Goal: Manage account settings

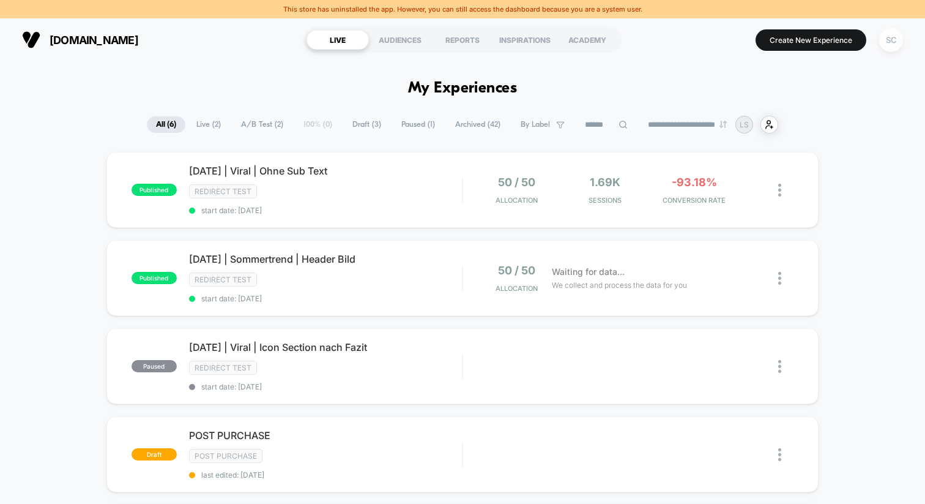
click at [883, 43] on div "SC" at bounding box center [891, 40] width 24 height 24
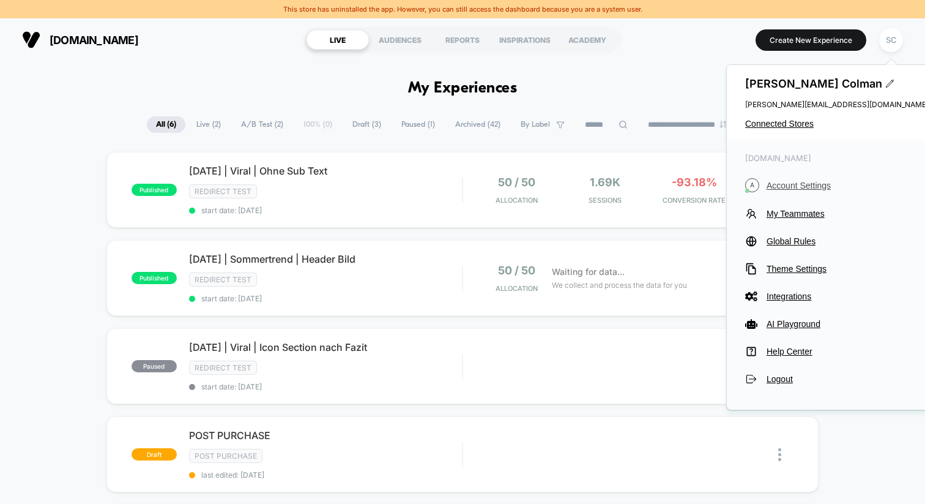
click at [776, 180] on span "Account Settings" at bounding box center [848, 185] width 162 height 10
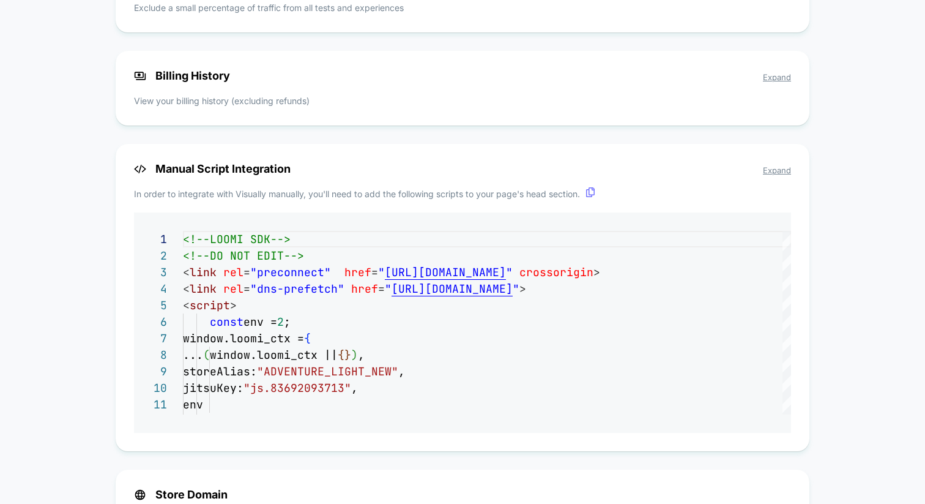
scroll to position [1008, 0]
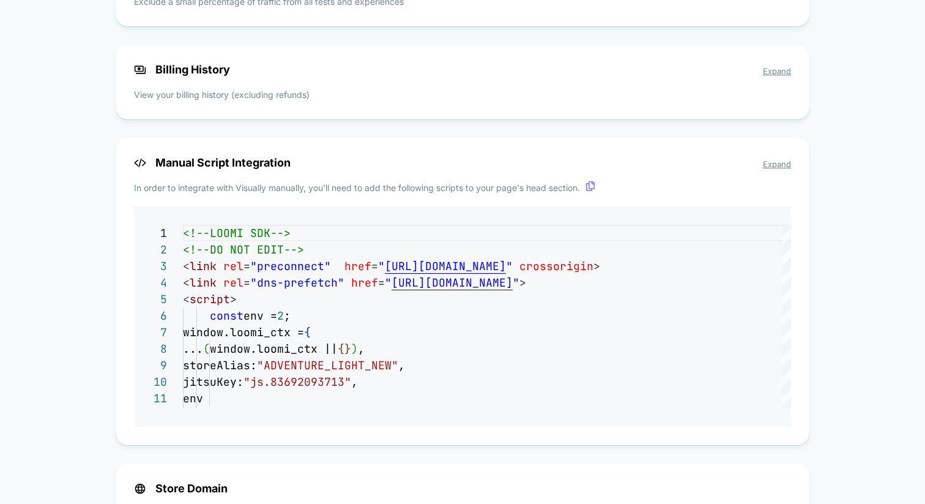
click at [776, 75] on span "Expand" at bounding box center [777, 71] width 28 height 10
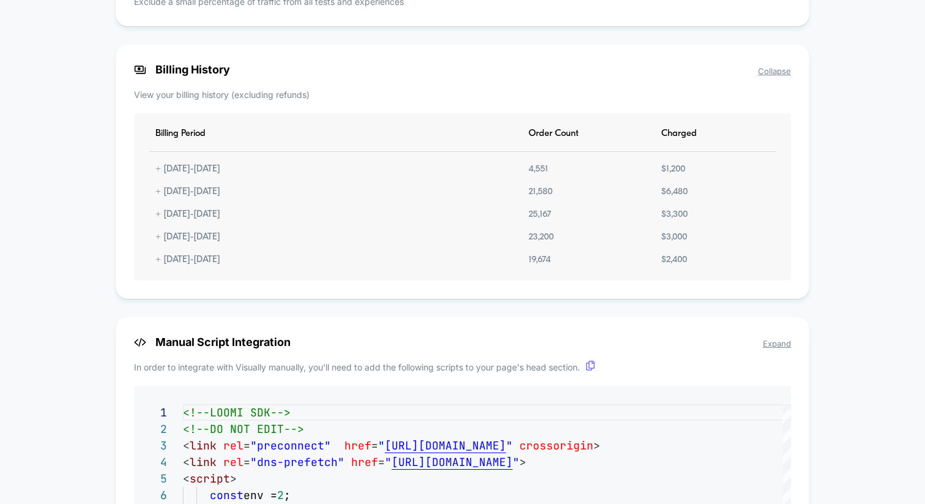
click at [671, 195] on div "$ 6,480" at bounding box center [674, 192] width 39 height 10
click at [163, 194] on div "+ [DATE] - [DATE]" at bounding box center [187, 192] width 77 height 10
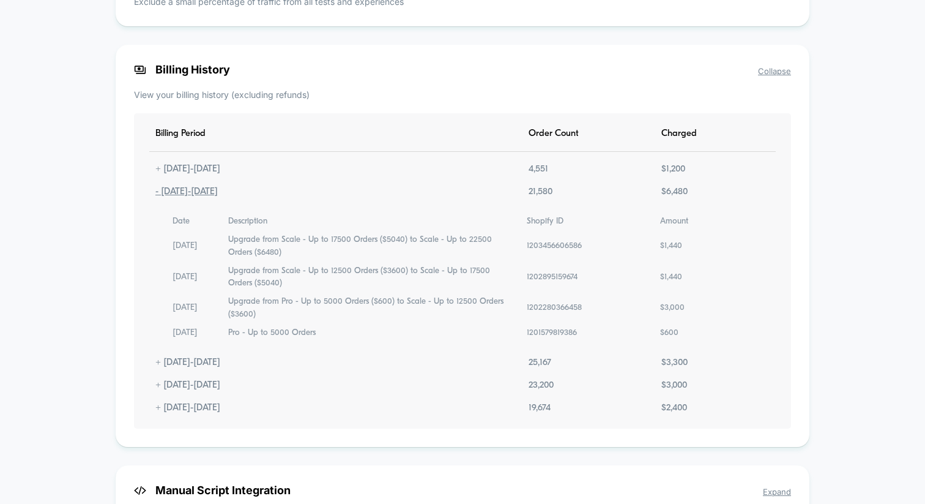
click at [163, 194] on div "- [DATE] - [DATE]" at bounding box center [186, 192] width 75 height 10
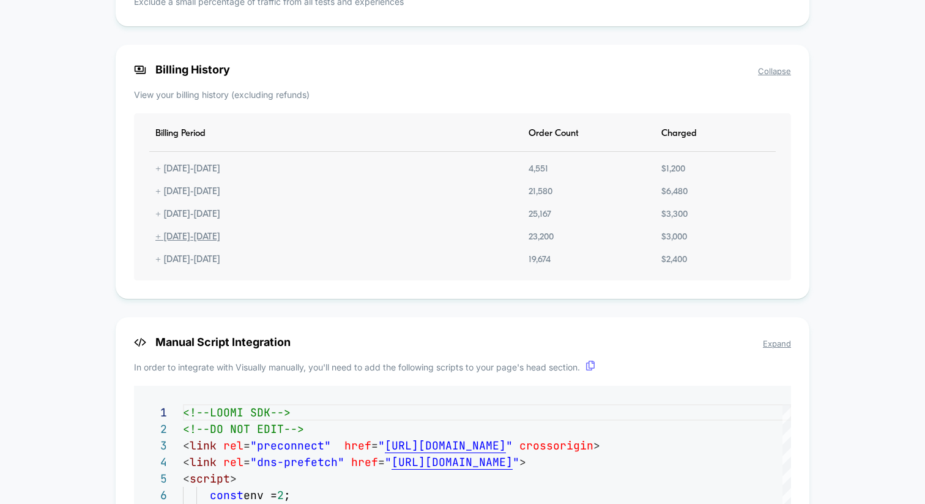
click at [166, 242] on div "+ [DATE] - [DATE]" at bounding box center [187, 237] width 77 height 10
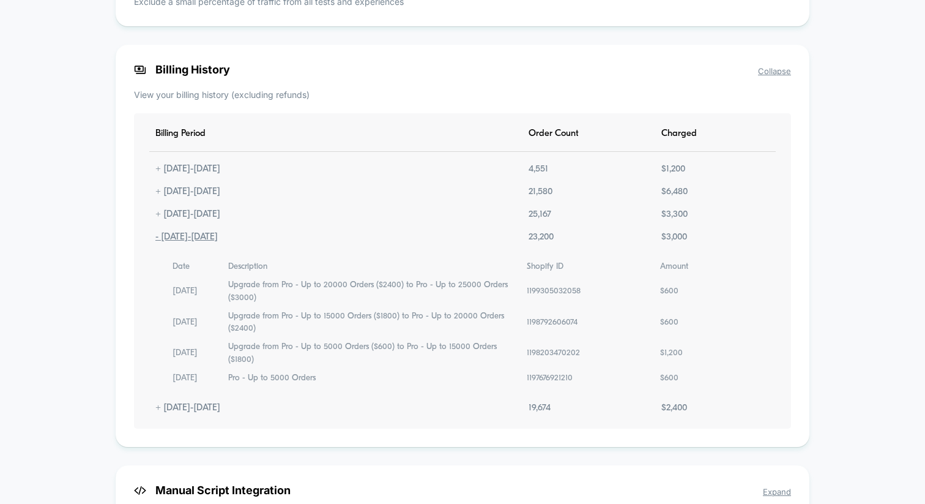
click at [166, 242] on div "- [DATE] - [DATE]" at bounding box center [186, 237] width 75 height 10
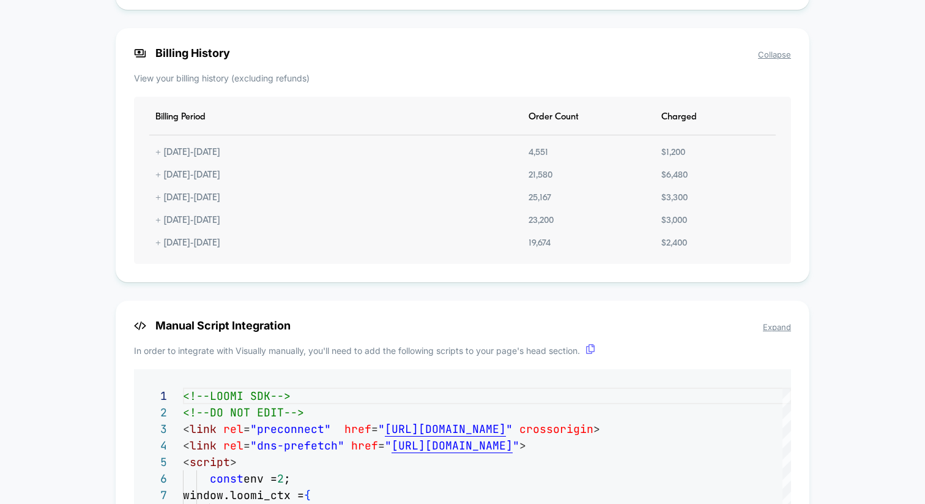
scroll to position [1028, 0]
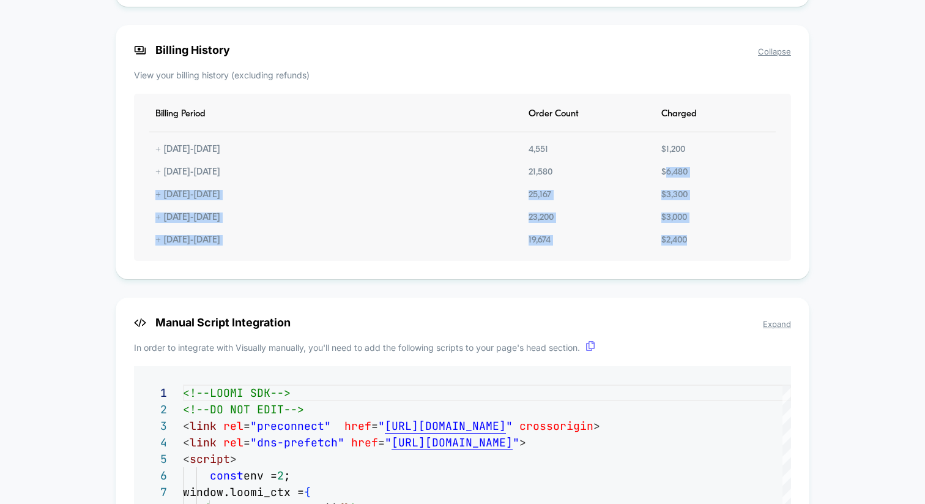
drag, startPoint x: 666, startPoint y: 177, endPoint x: 694, endPoint y: 247, distance: 75.0
click at [694, 247] on div "Billing Period Order Count Charged + [DATE] - [DATE] 4,551 $ 1,200 + [DATE] - […" at bounding box center [462, 177] width 657 height 167
click at [693, 245] on div "$ 2,400" at bounding box center [674, 240] width 38 height 10
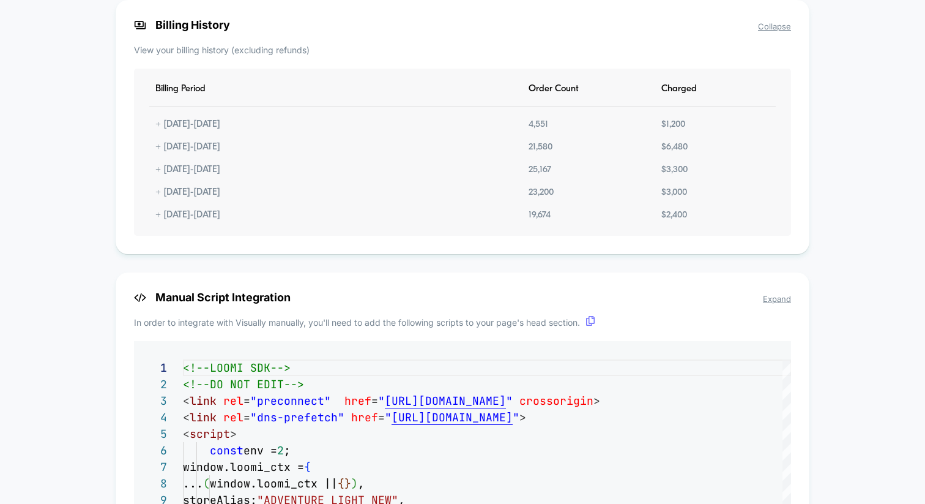
scroll to position [1071, 0]
